Goal: Task Accomplishment & Management: Manage account settings

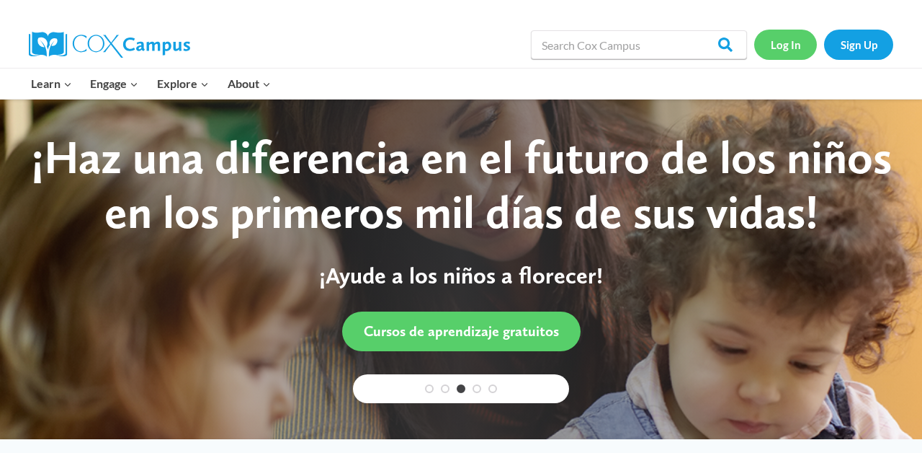
drag, startPoint x: 0, startPoint y: 0, endPoint x: 783, endPoint y: 42, distance: 783.7
click at [783, 42] on link "Log In" at bounding box center [785, 45] width 63 height 30
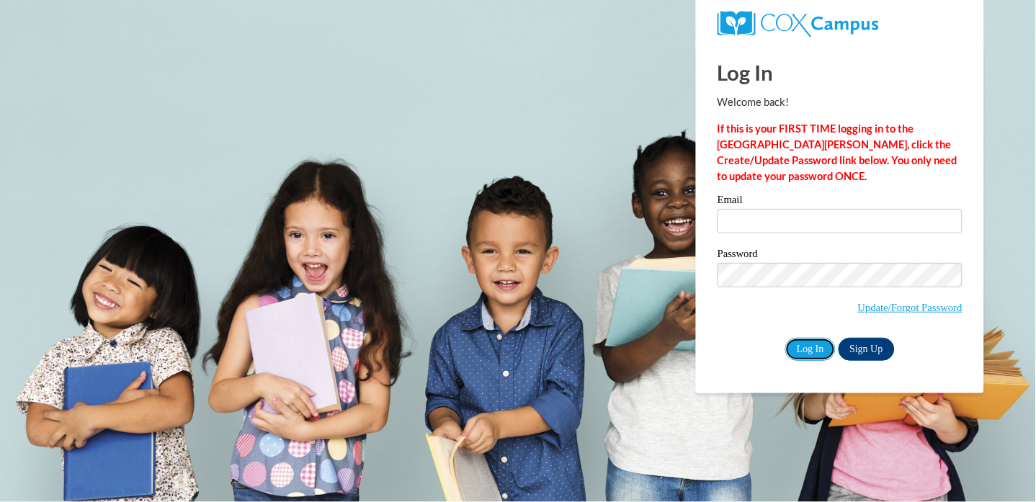
click at [804, 346] on input "Log In" at bounding box center [810, 349] width 50 height 23
click at [766, 343] on div "Log In Sign Up" at bounding box center [840, 349] width 245 height 23
click at [796, 346] on input "Log In" at bounding box center [810, 349] width 50 height 23
click at [798, 346] on input "Log In" at bounding box center [810, 349] width 50 height 23
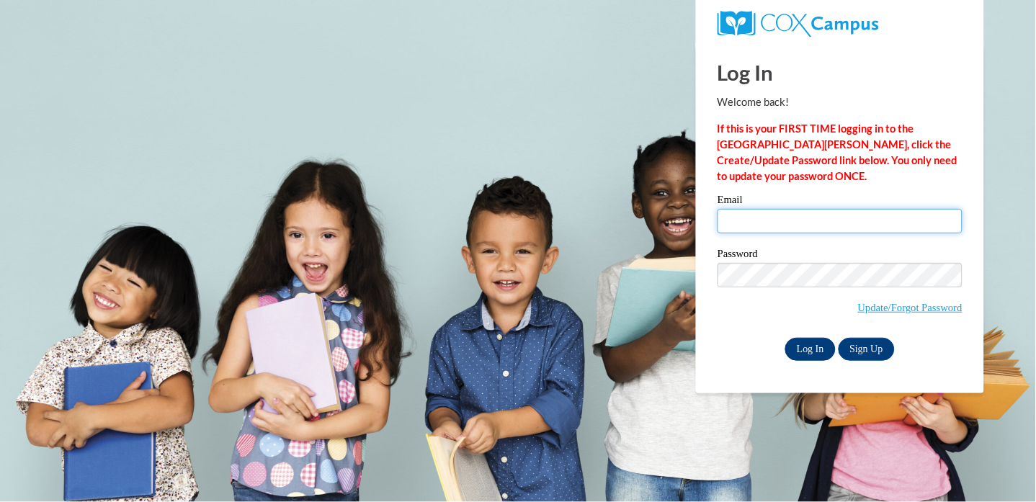
type input "funtolearnc@yahoo.com"
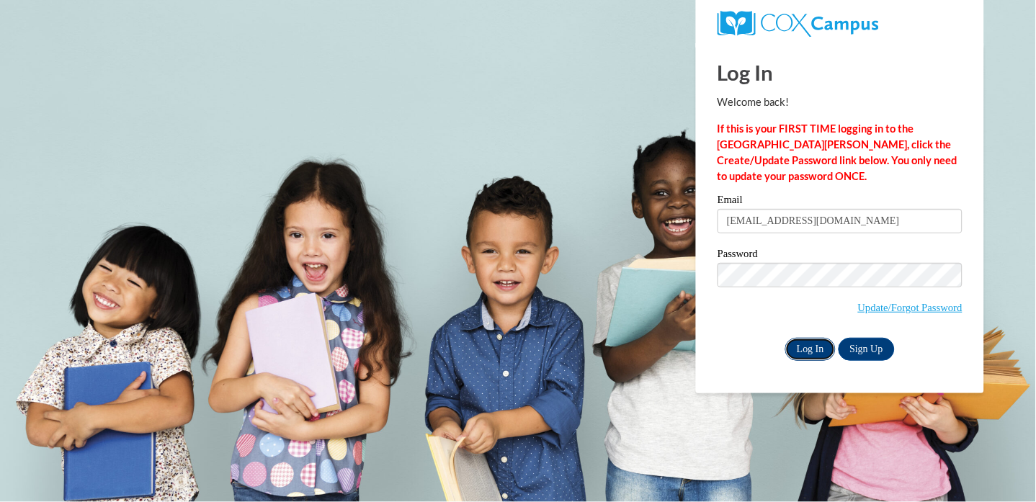
click at [798, 346] on input "Log In" at bounding box center [810, 349] width 50 height 23
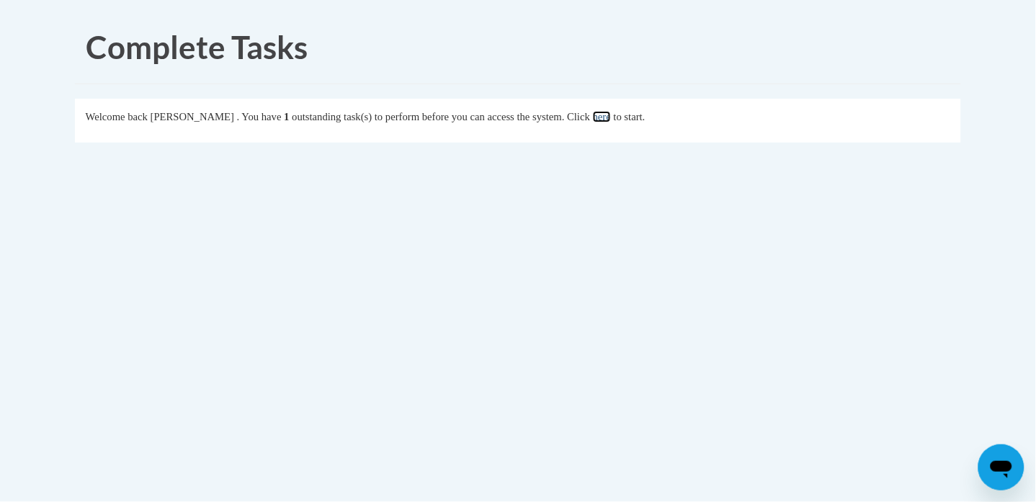
click at [611, 116] on link "here" at bounding box center [602, 117] width 18 height 12
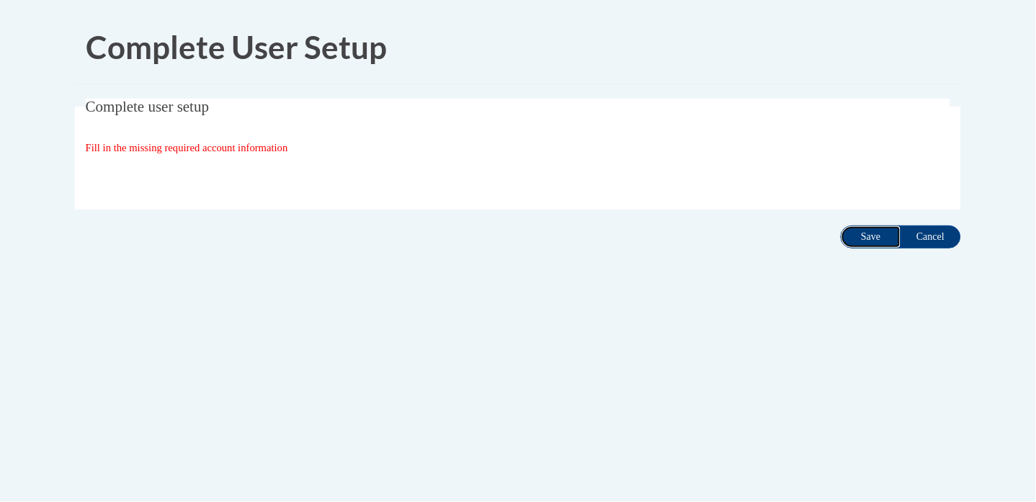
click at [863, 234] on input "Save" at bounding box center [871, 237] width 61 height 23
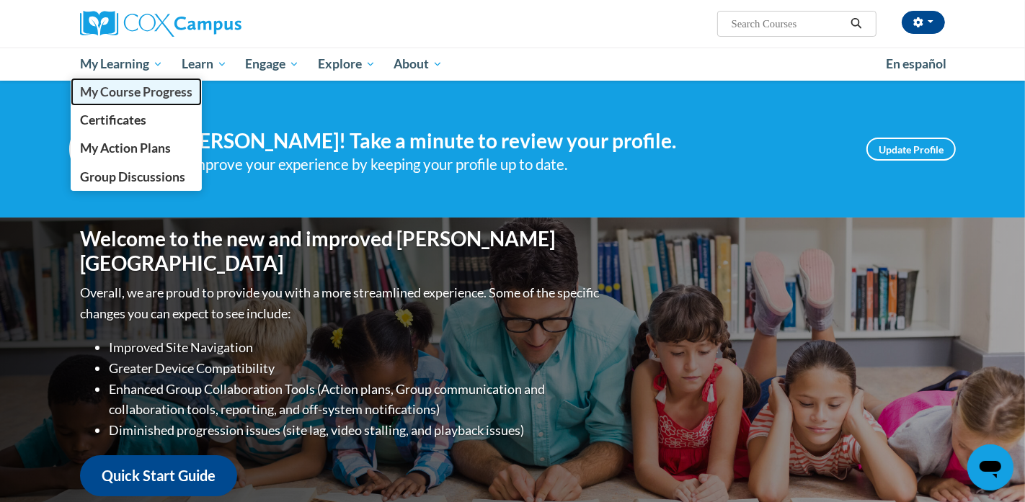
click at [120, 94] on span "My Course Progress" at bounding box center [136, 91] width 112 height 15
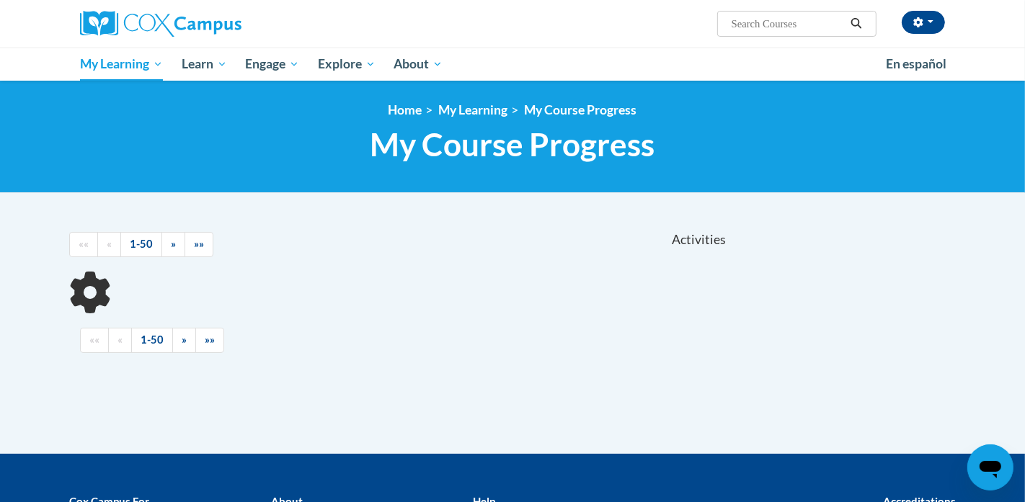
click at [433, 334] on ul "«« « 1-50 » »»" at bounding box center [399, 340] width 638 height 25
